Goal: Information Seeking & Learning: Learn about a topic

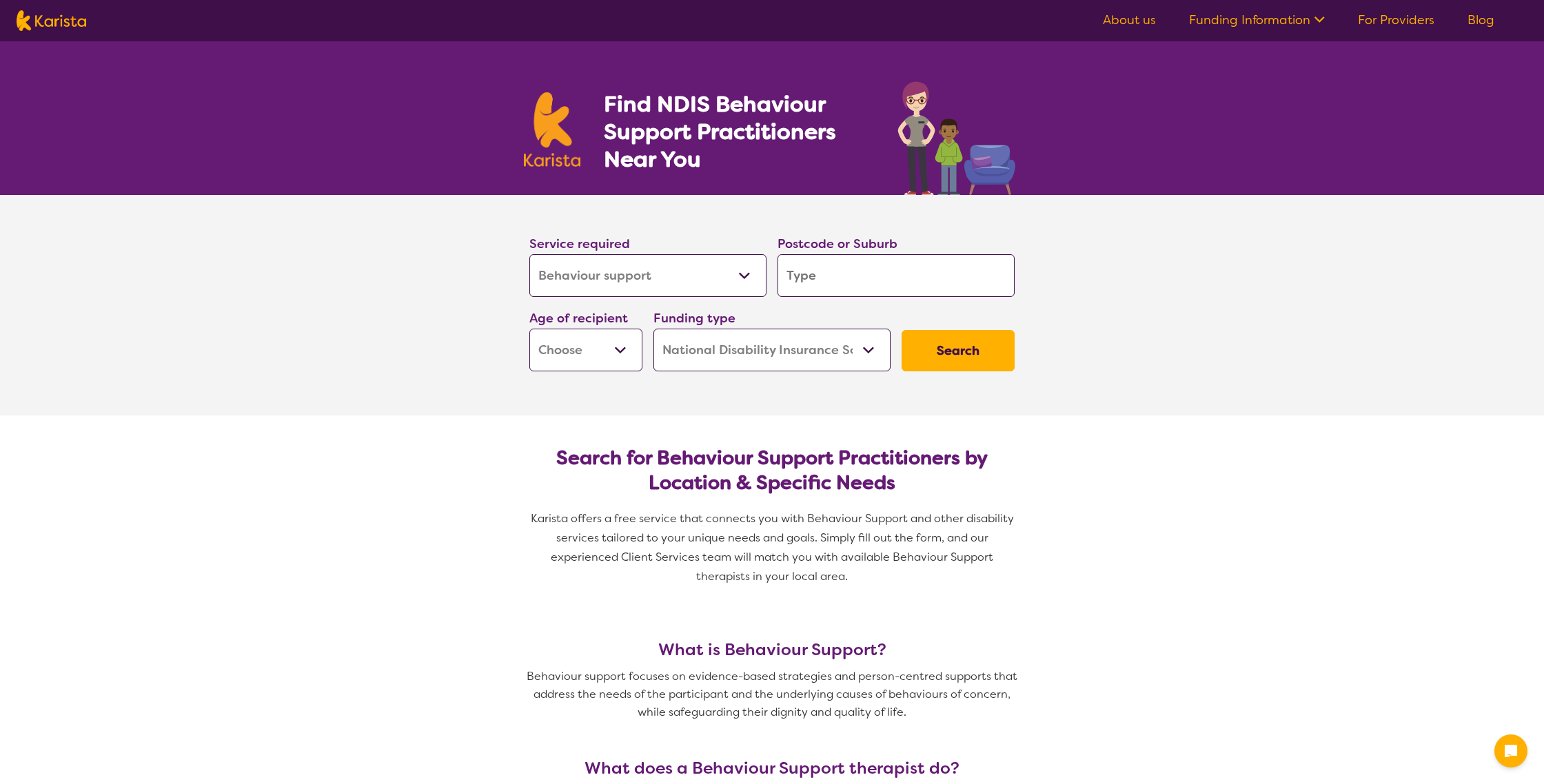
select select "Behaviour support"
select select "NDIS"
select select "Behaviour support"
select select "NDIS"
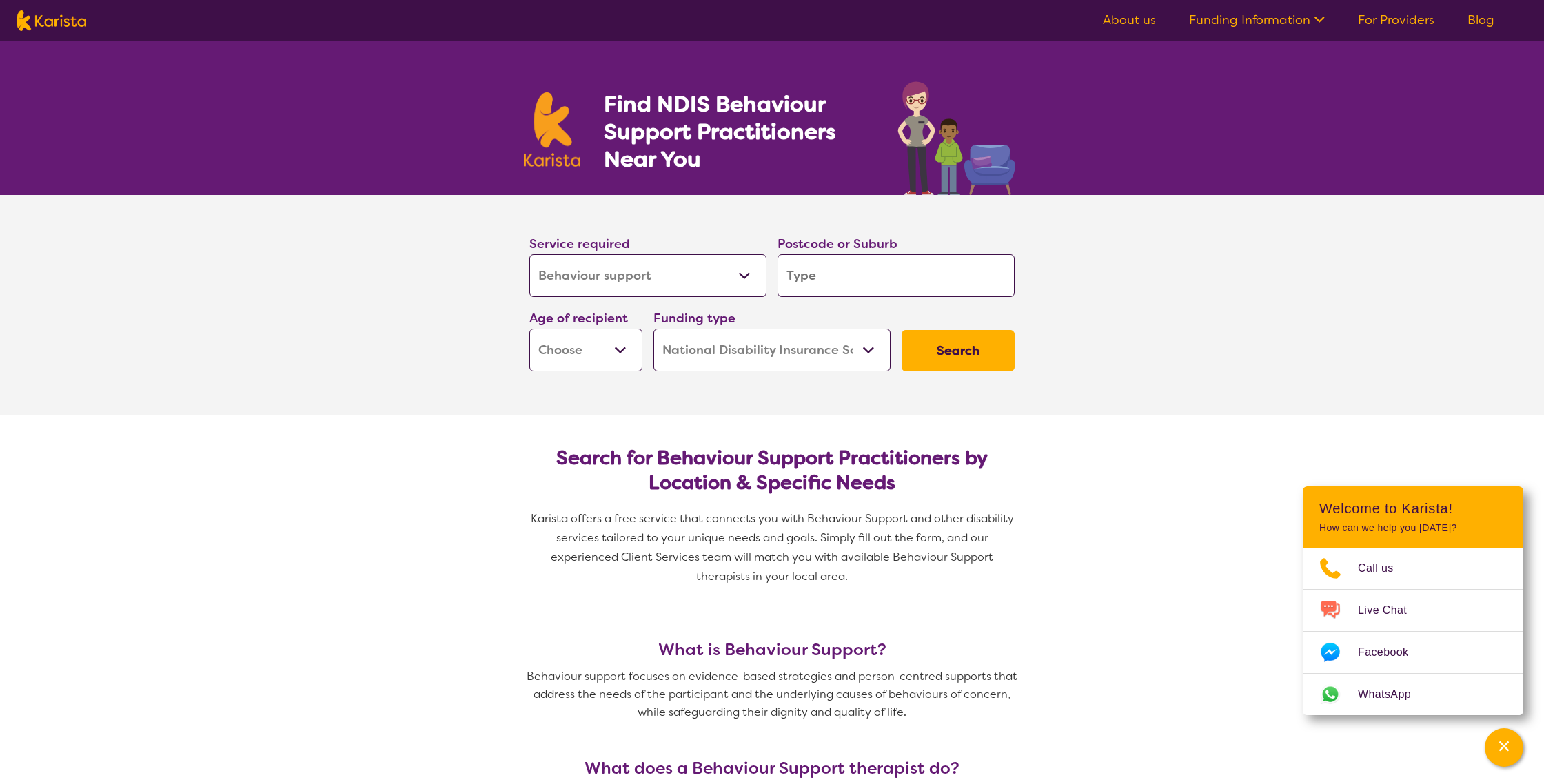
click at [793, 272] on input "search" at bounding box center [896, 276] width 237 height 43
type input "4"
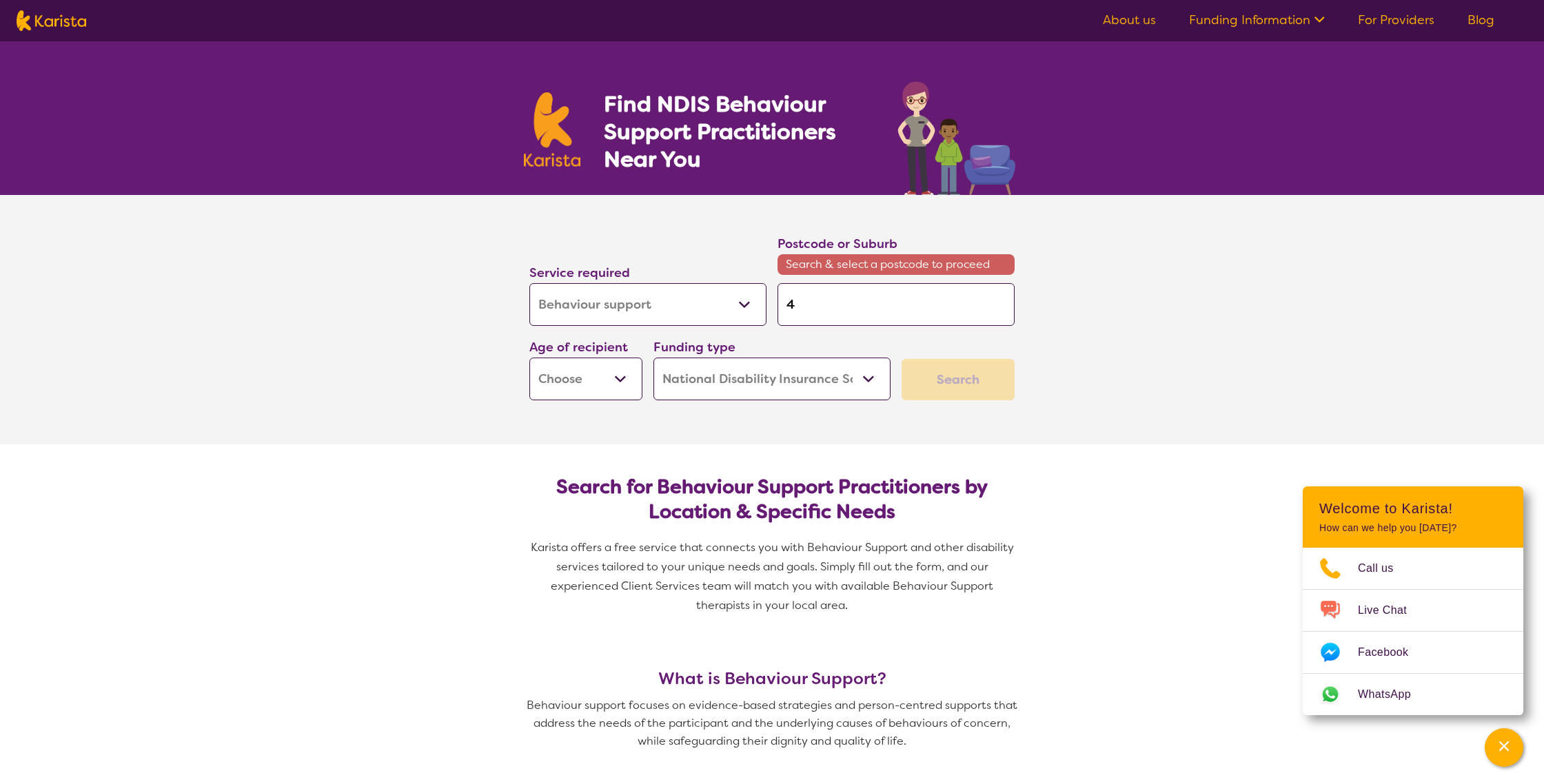
type input "42"
type input "421"
type input "4211"
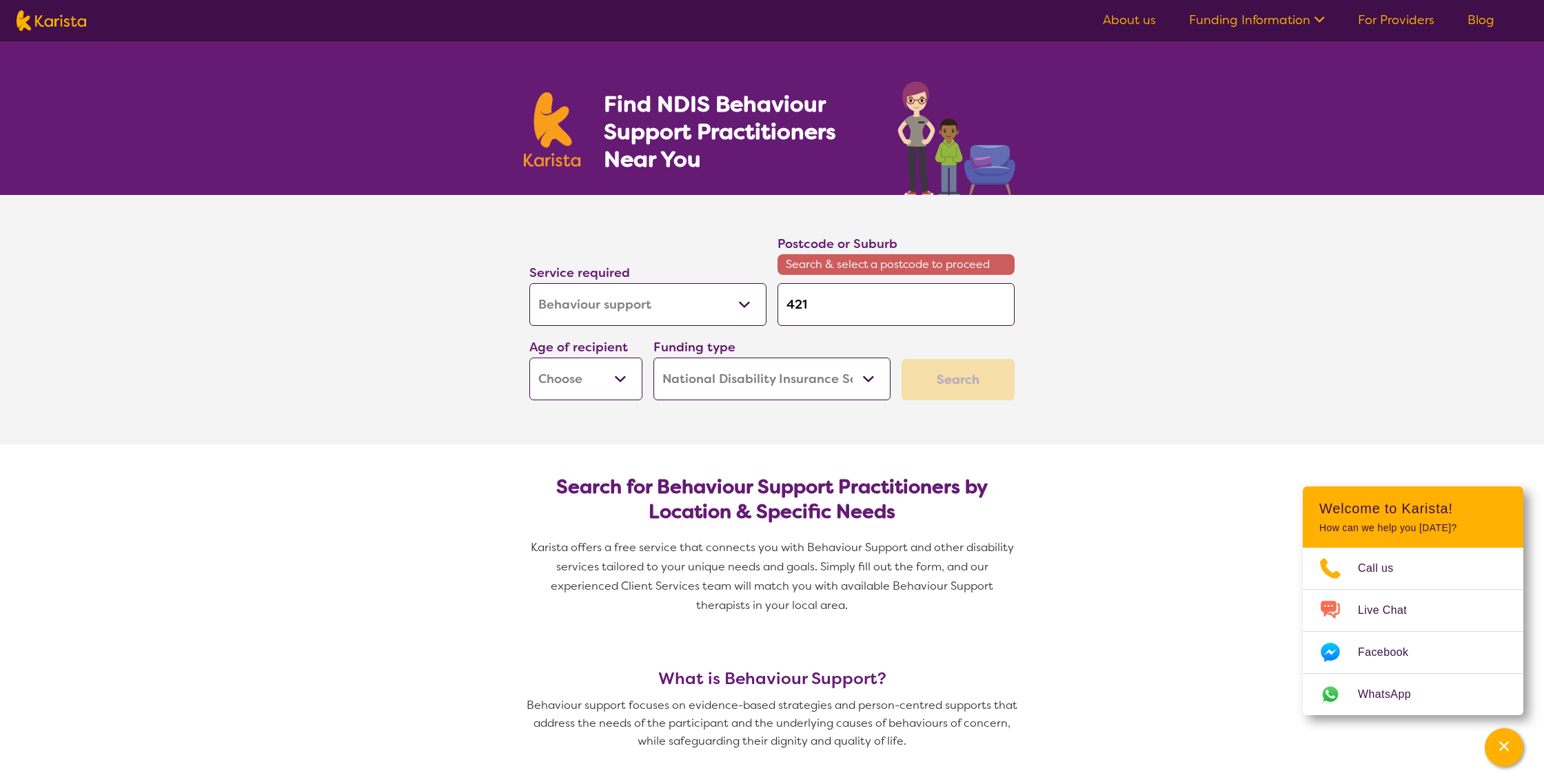
type input "4211"
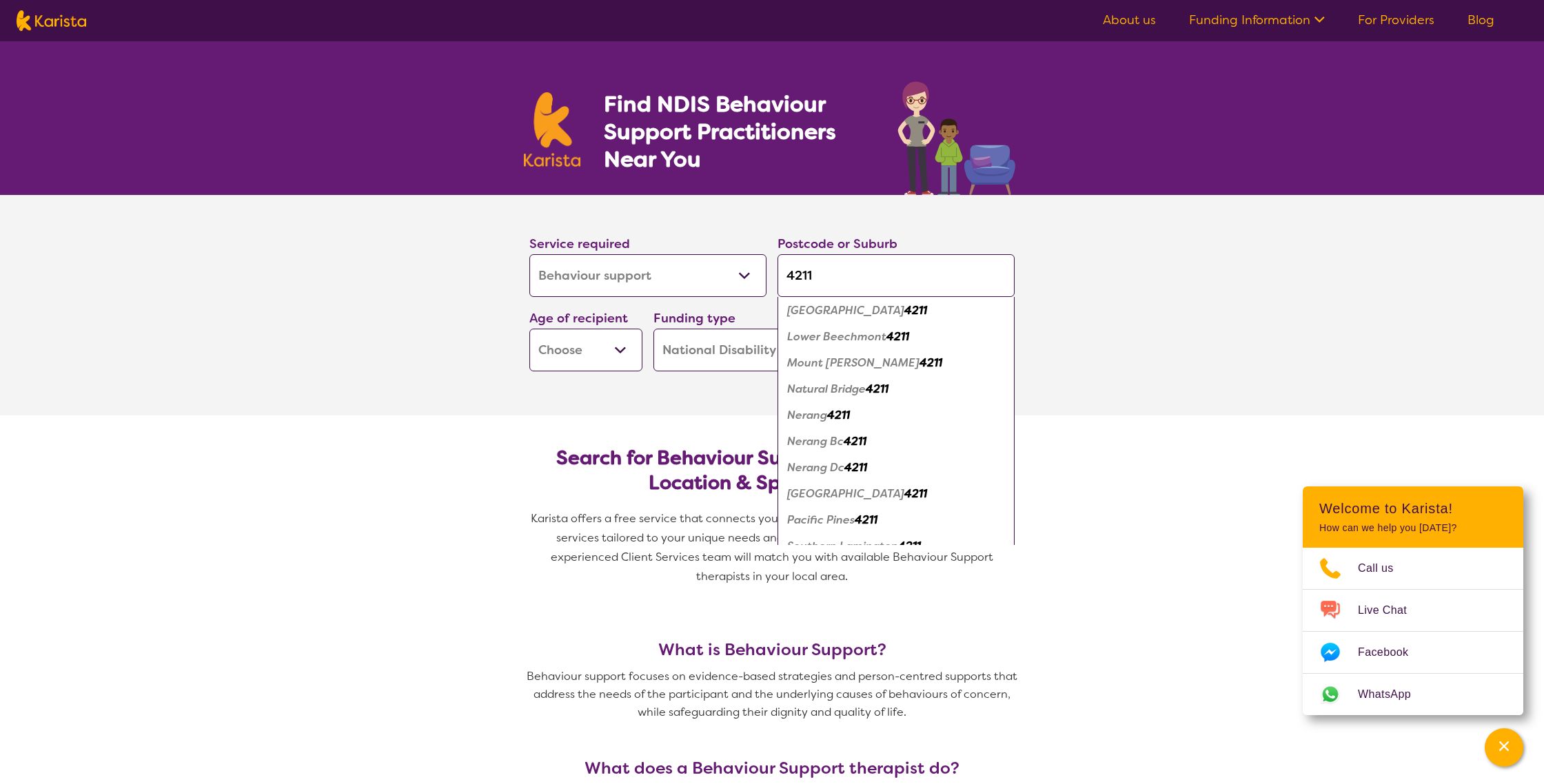
scroll to position [205, 0]
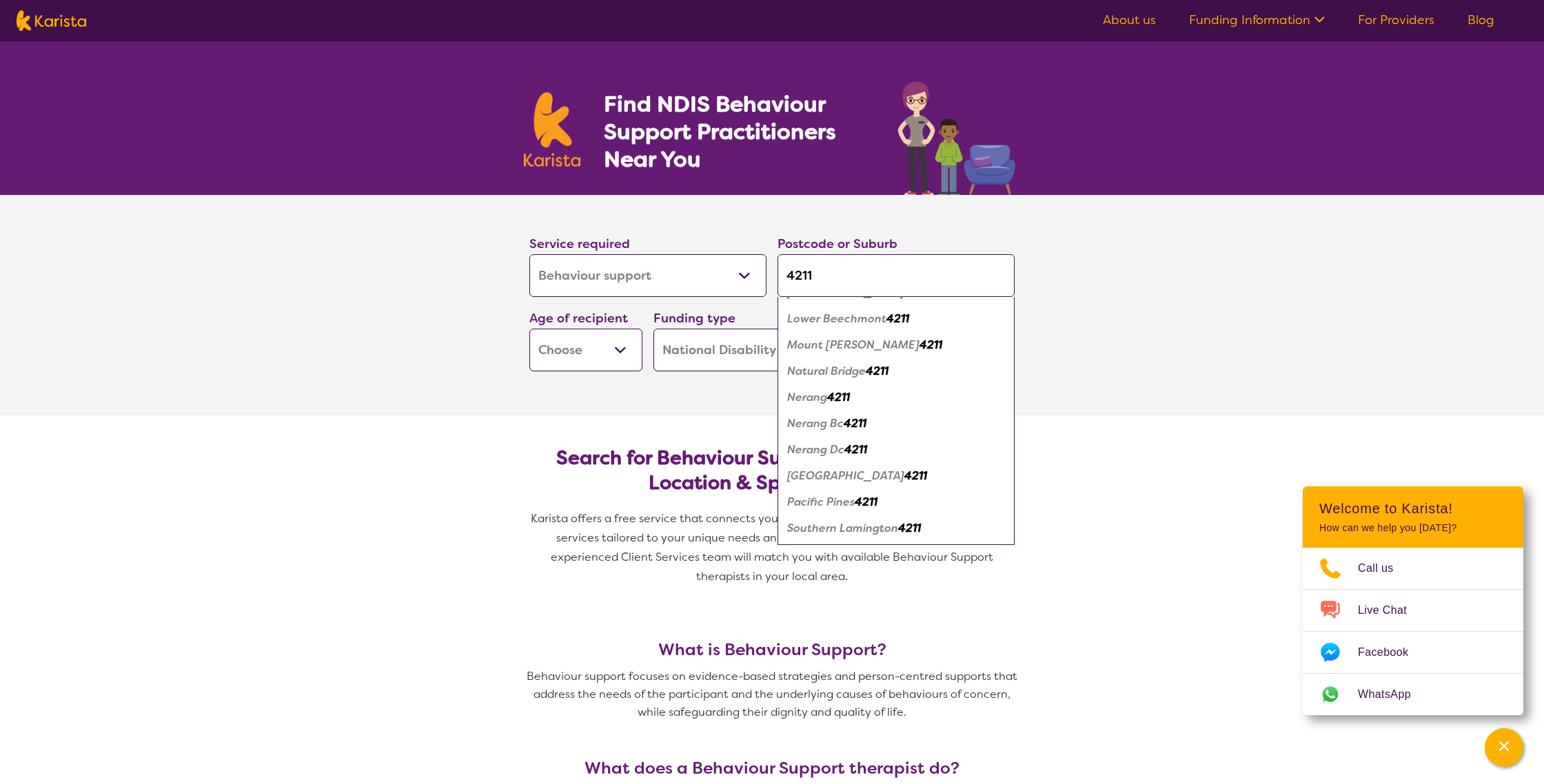
type input "4211"
click at [816, 502] on em "Pacific Pines" at bounding box center [820, 502] width 67 height 15
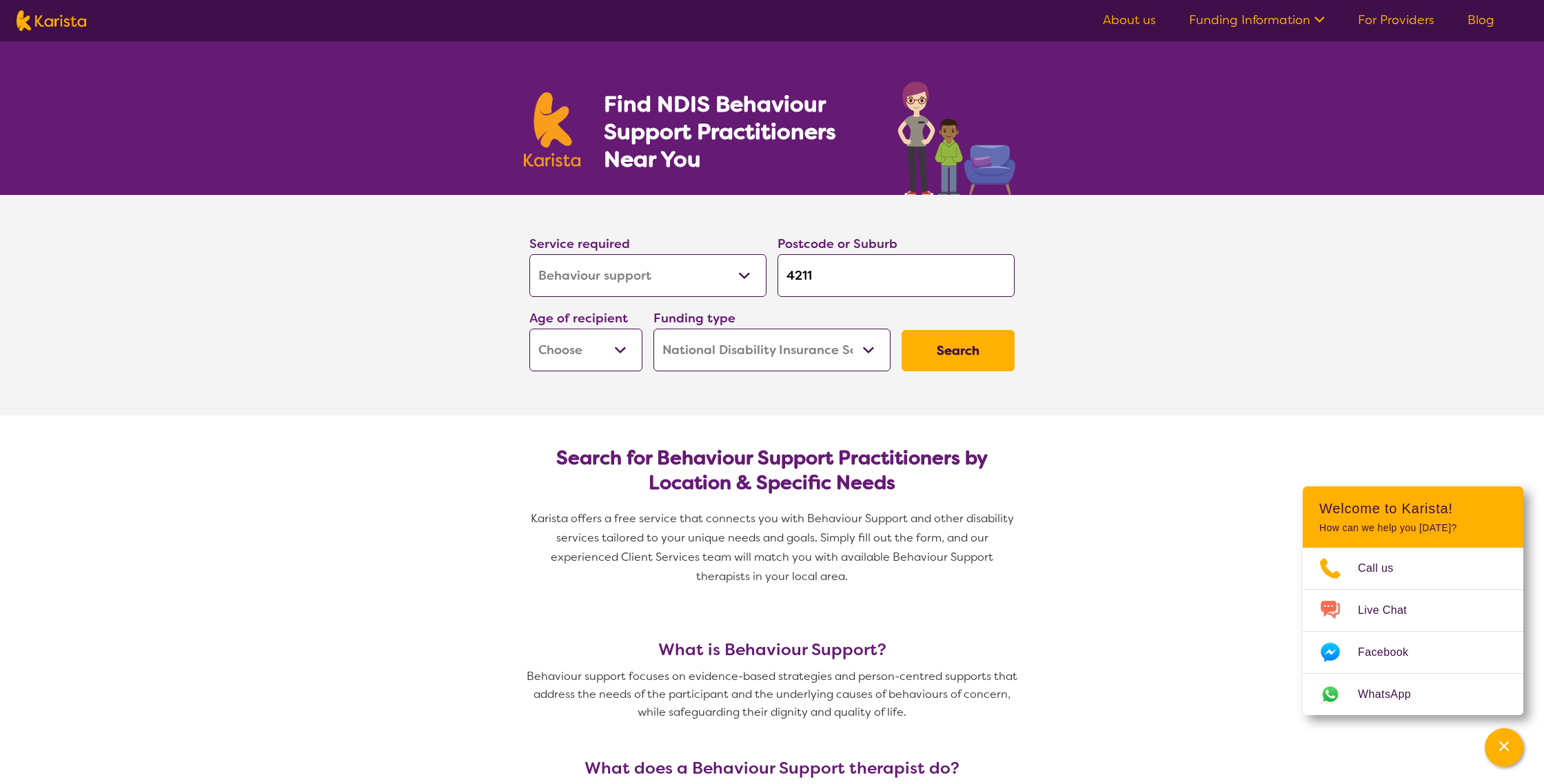
scroll to position [0, 0]
click at [599, 358] on select "Early Childhood - 0 to 9 Child - 10 to 11 Adolescent - 12 to 17 Adult - 18 to 6…" at bounding box center [586, 351] width 113 height 43
select select "EC"
click at [530, 329] on select "Early Childhood - 0 to 9 Child - 10 to 11 Adolescent - 12 to 17 Adult - 18 to 6…" at bounding box center [586, 351] width 113 height 43
select select "EC"
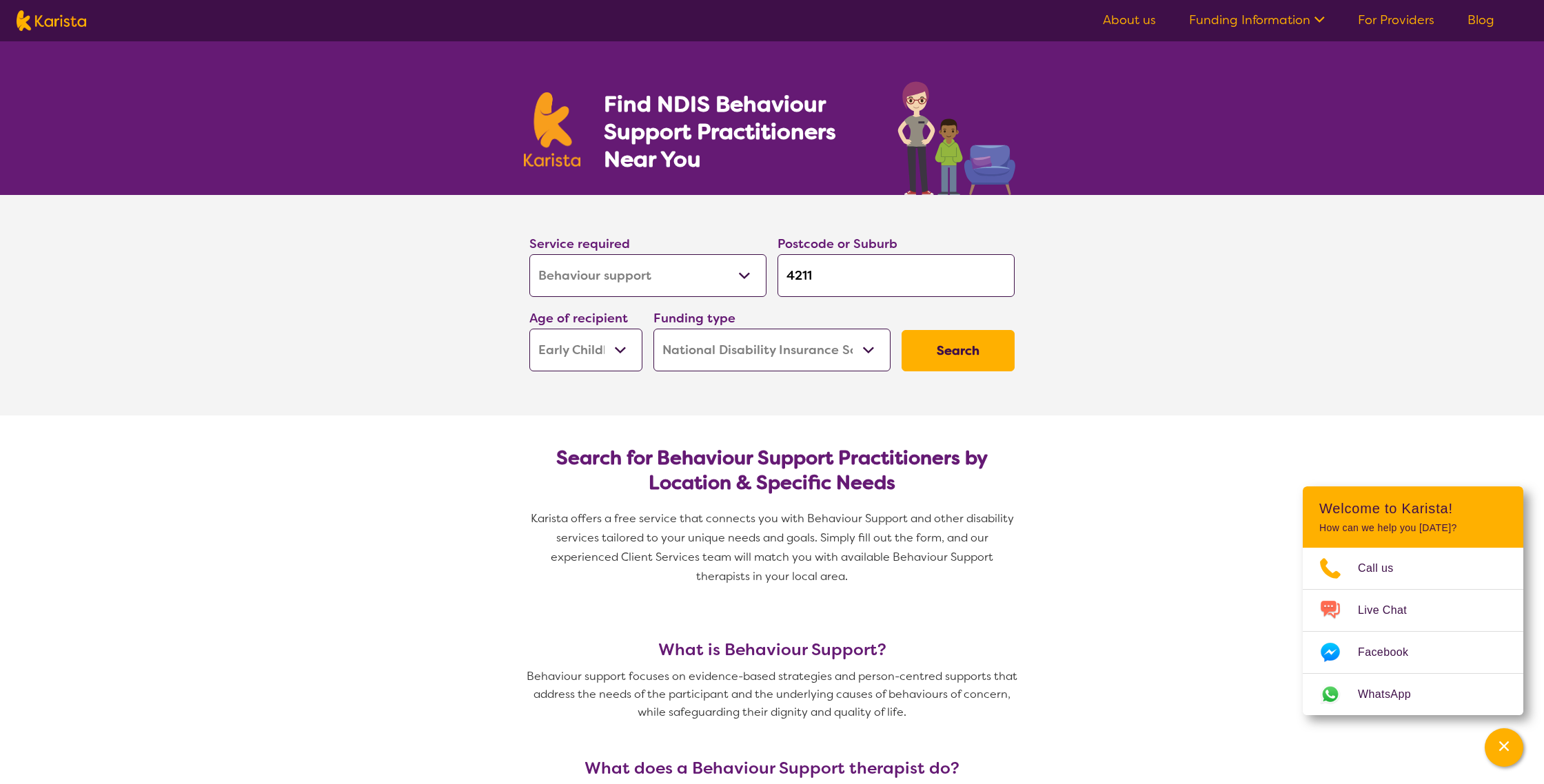
click at [945, 355] on button "Search" at bounding box center [958, 351] width 113 height 41
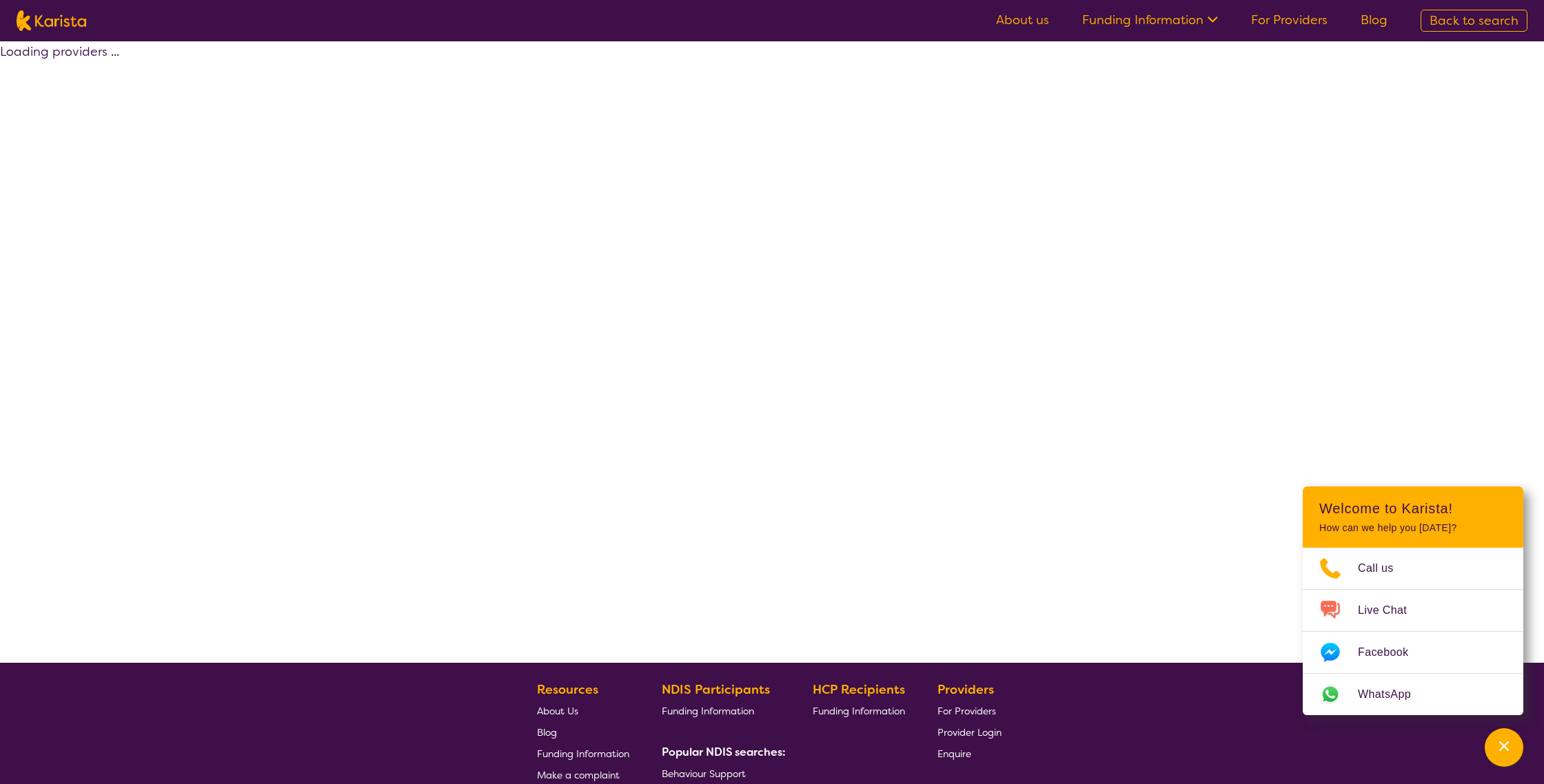
select select "by_score"
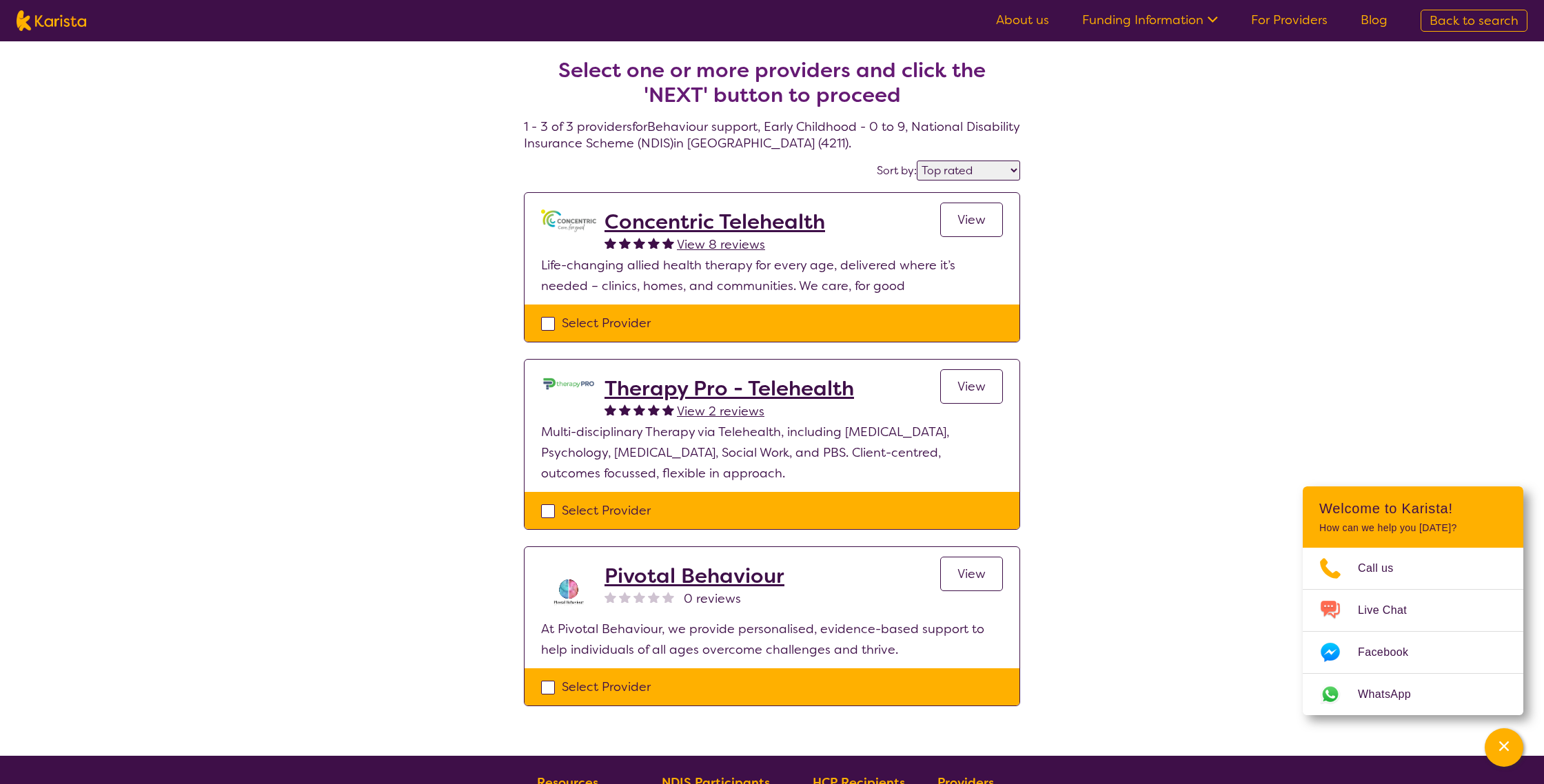
select select "Behaviour support"
select select "EC"
select select "NDIS"
select select "Behaviour support"
select select "EC"
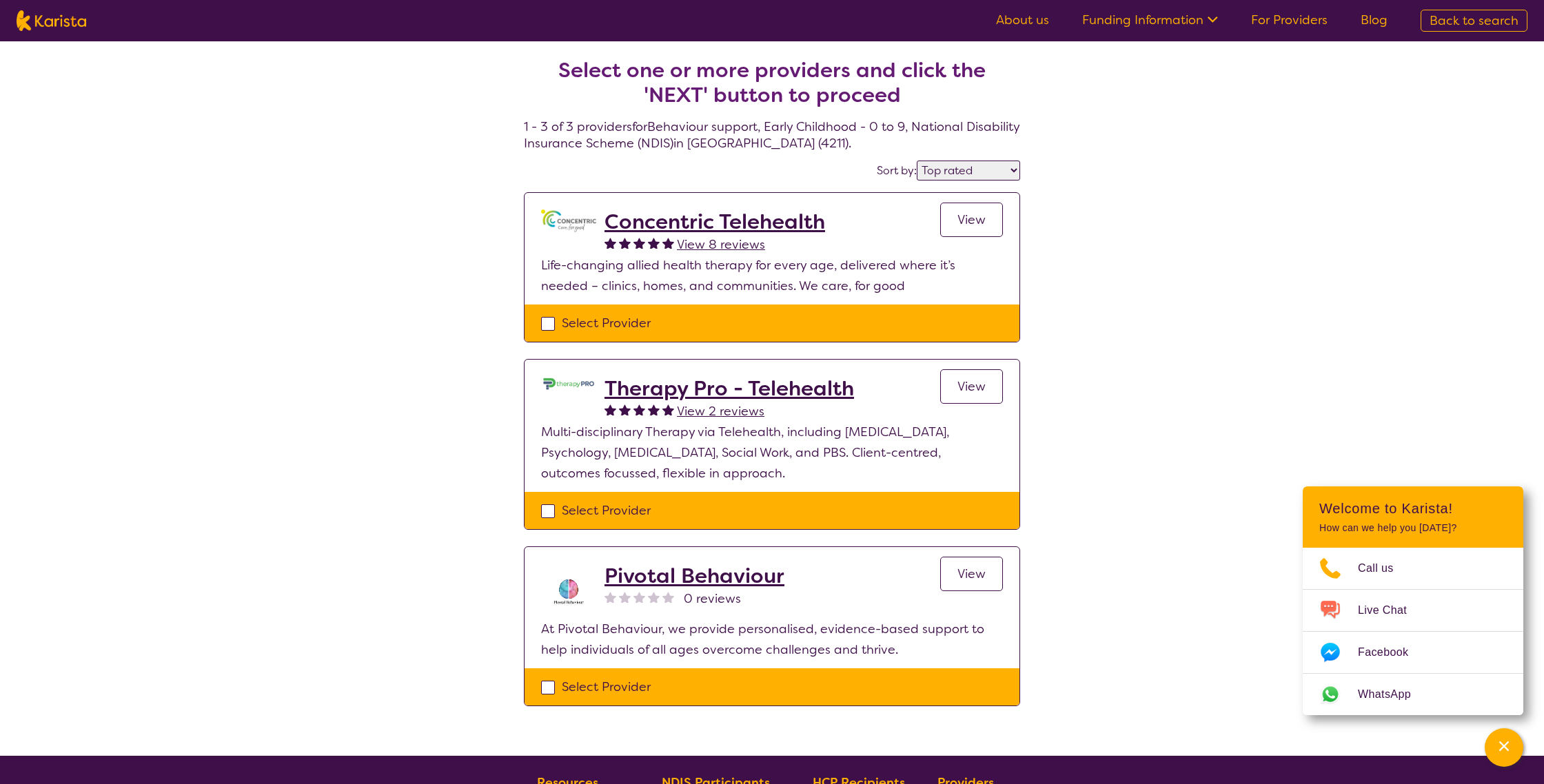
select select "NDIS"
